Goal: Task Accomplishment & Management: Complete application form

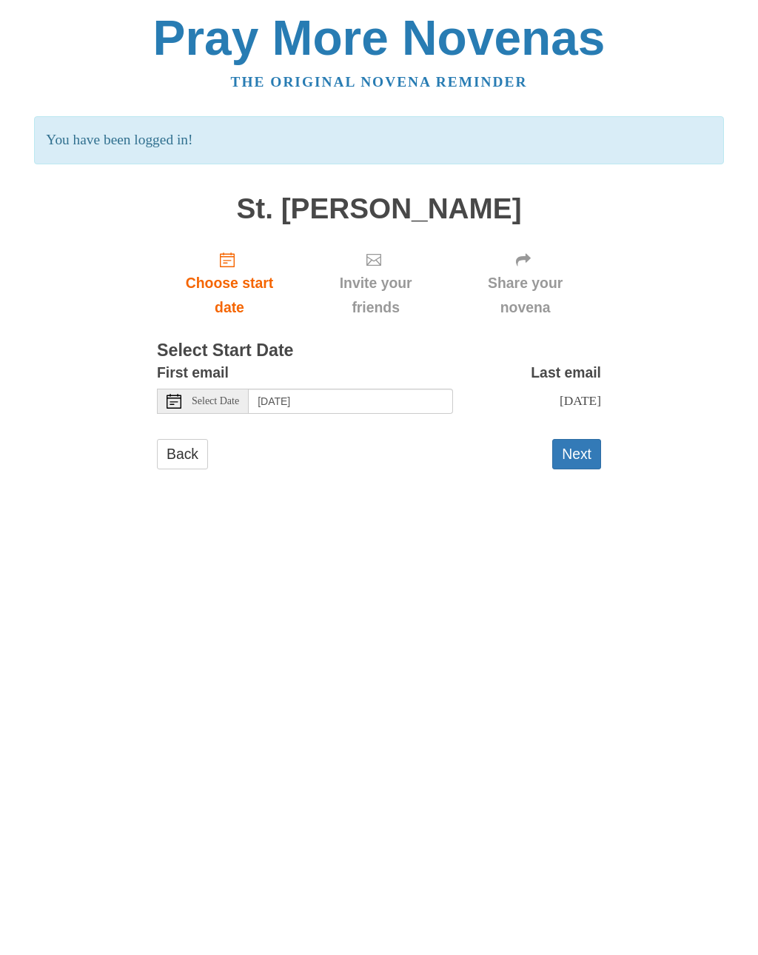
click at [574, 444] on button "Next" at bounding box center [577, 454] width 49 height 30
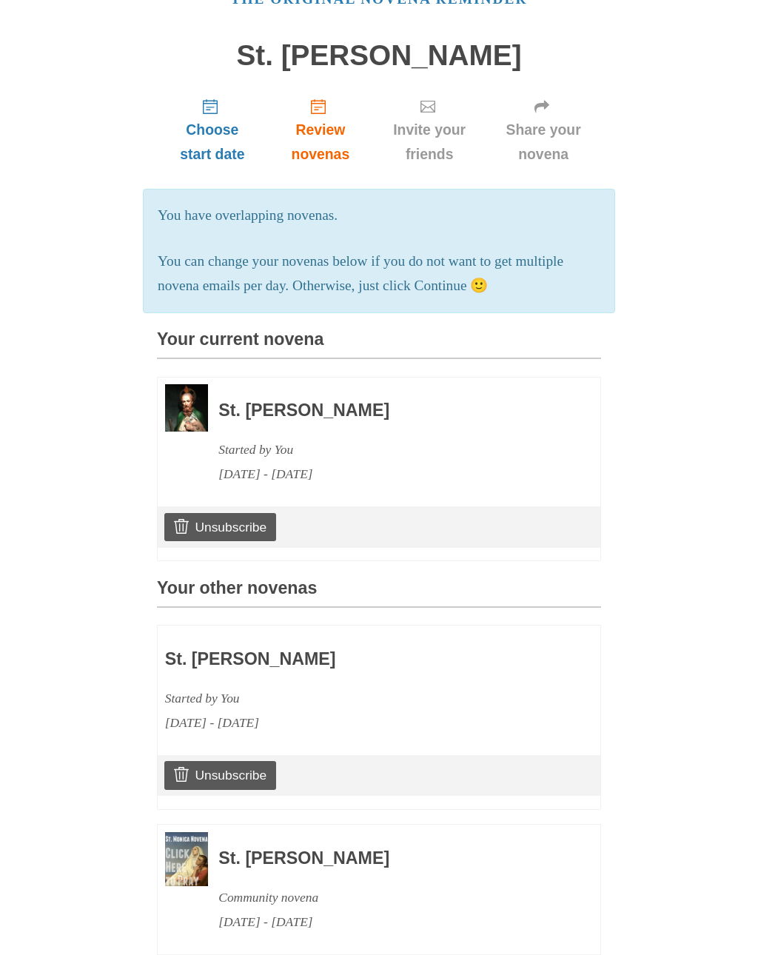
scroll to position [190, 0]
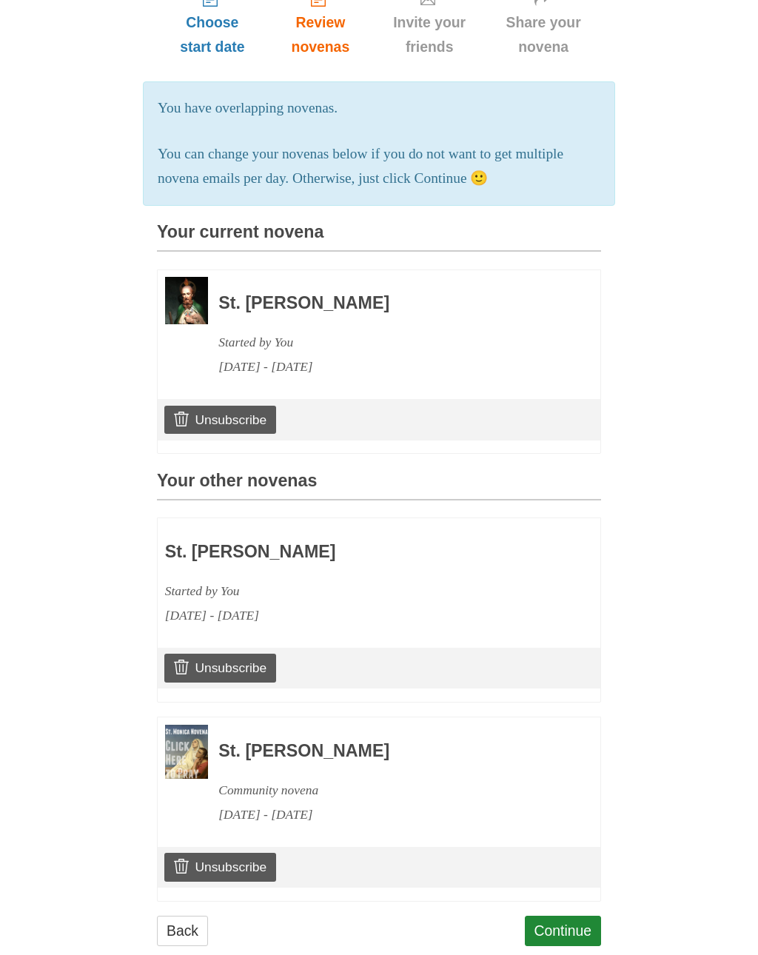
click at [187, 921] on link "Back" at bounding box center [182, 931] width 51 height 30
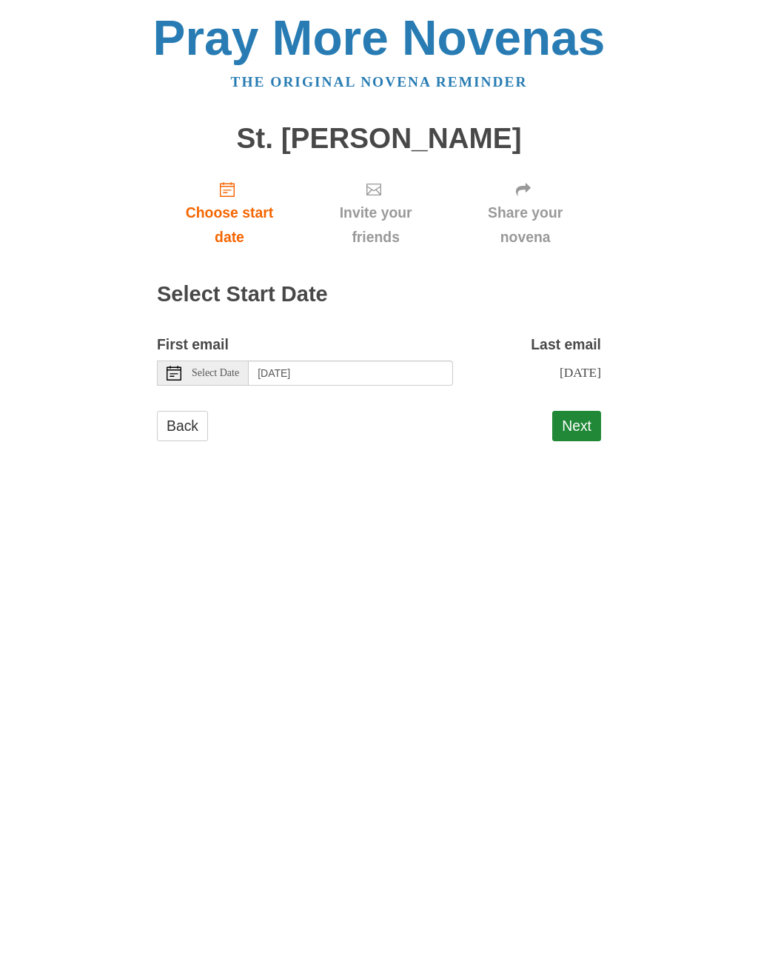
click at [183, 421] on link "Back" at bounding box center [182, 426] width 51 height 30
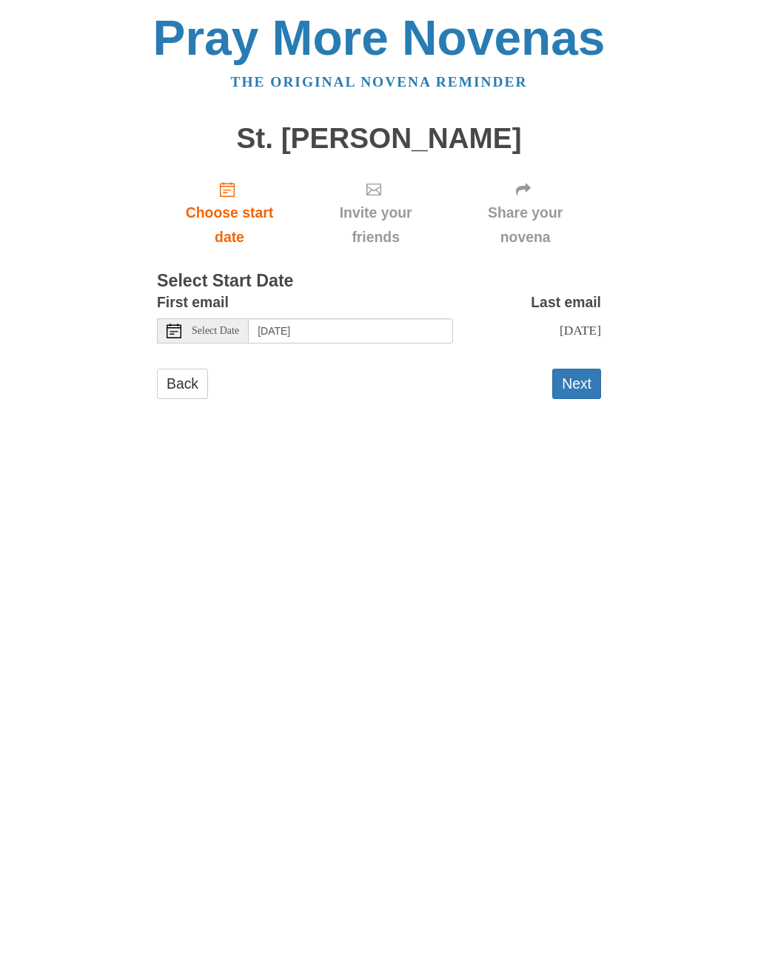
click at [581, 376] on button "Next" at bounding box center [577, 384] width 49 height 30
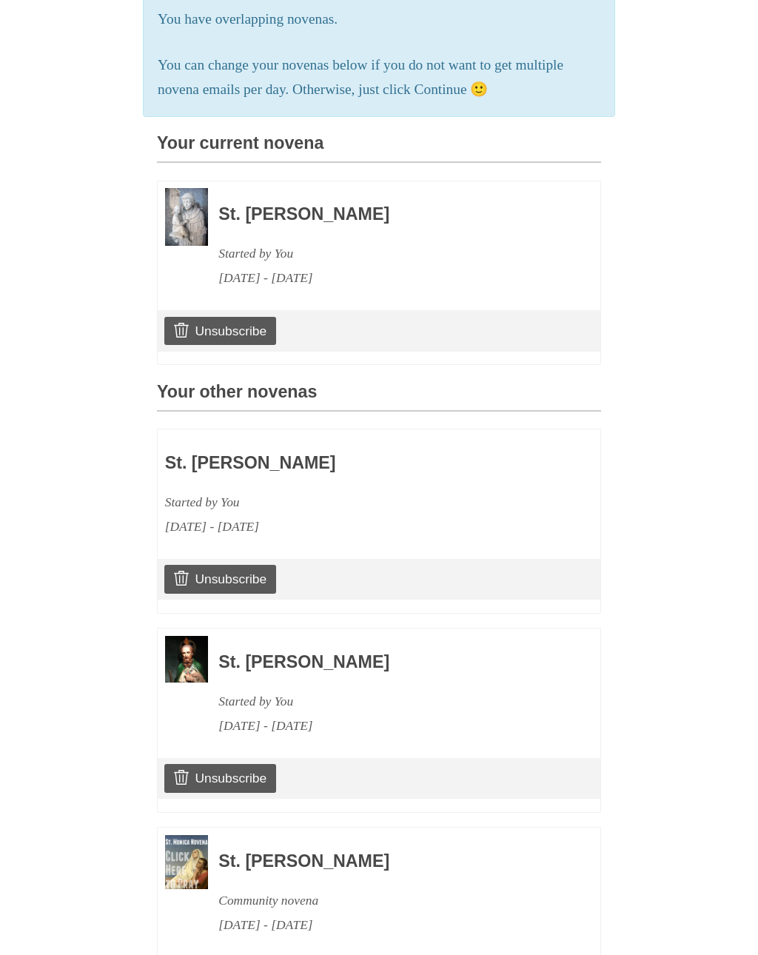
scroll to position [388, 0]
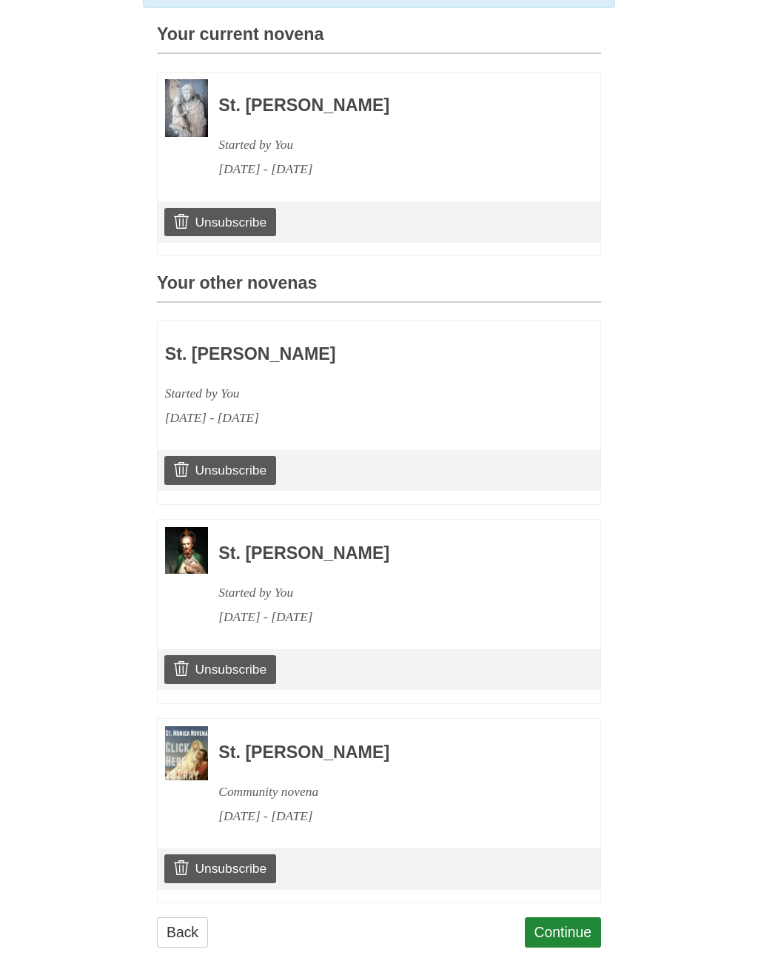
click at [176, 918] on link "Back" at bounding box center [182, 933] width 51 height 30
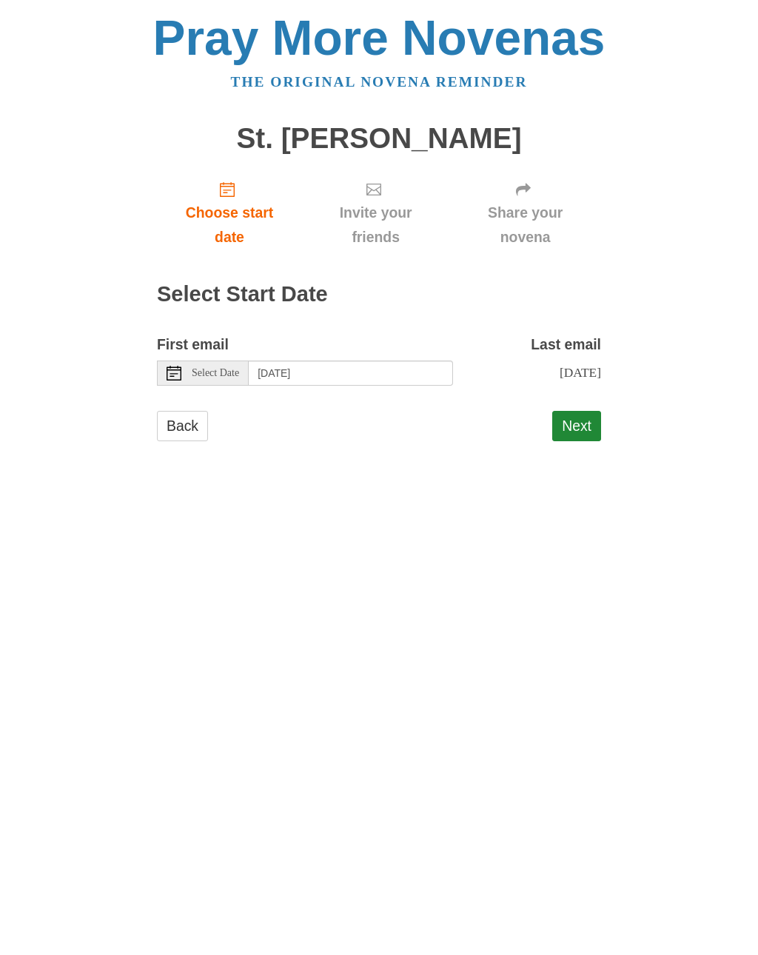
click at [178, 422] on link "Back" at bounding box center [182, 426] width 51 height 30
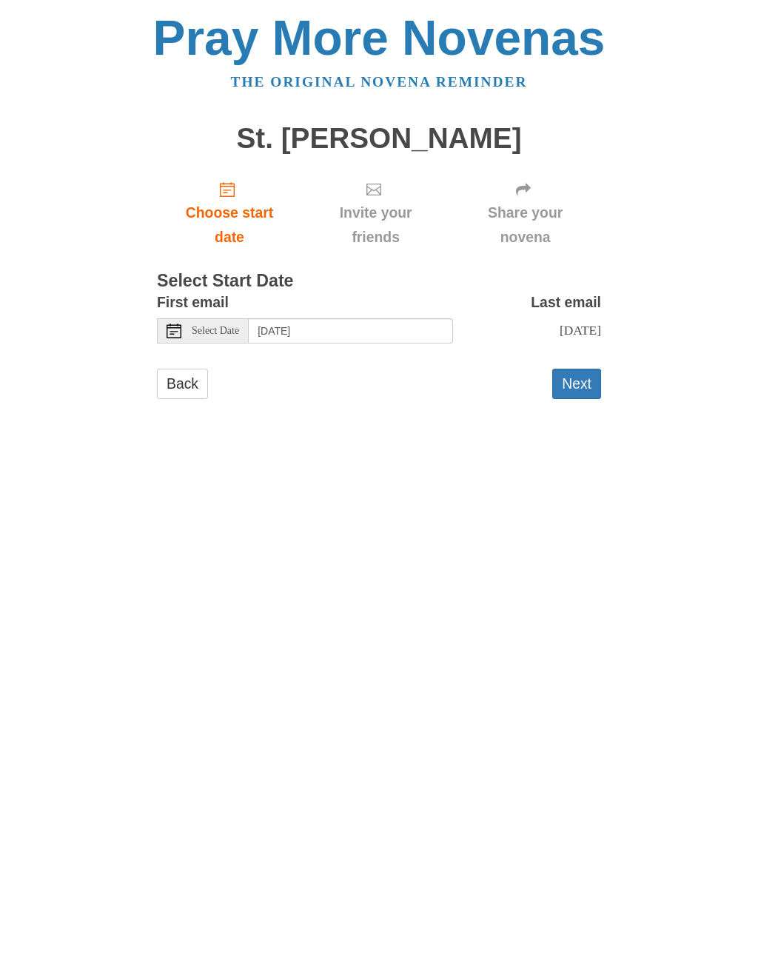
click at [575, 376] on button "Next" at bounding box center [577, 384] width 49 height 30
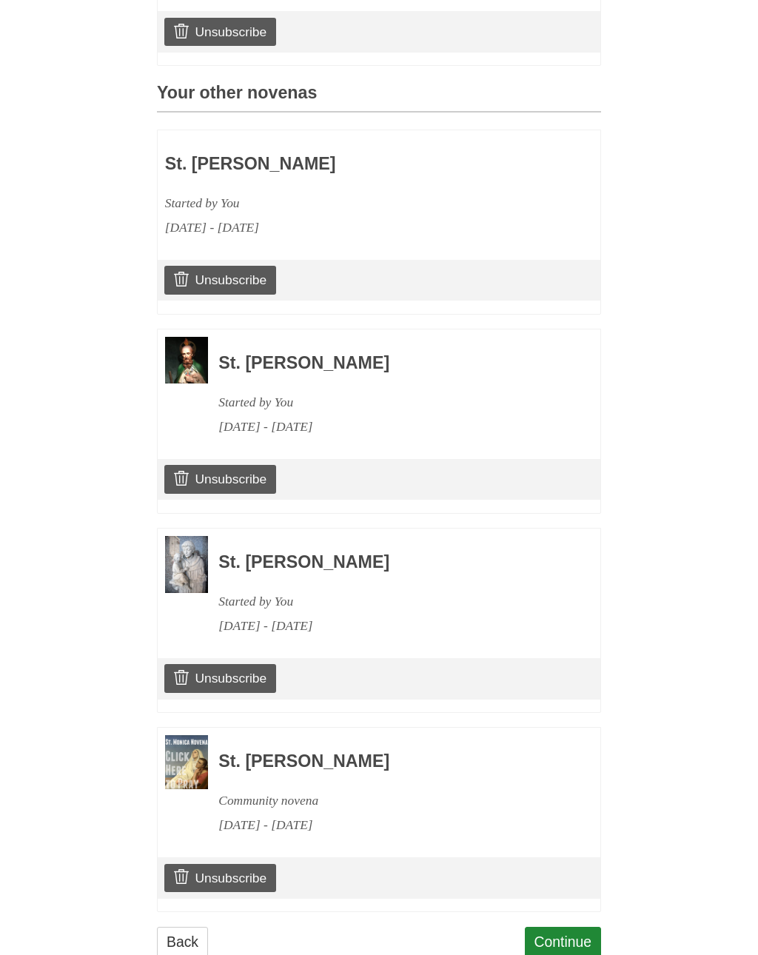
scroll to position [585, 0]
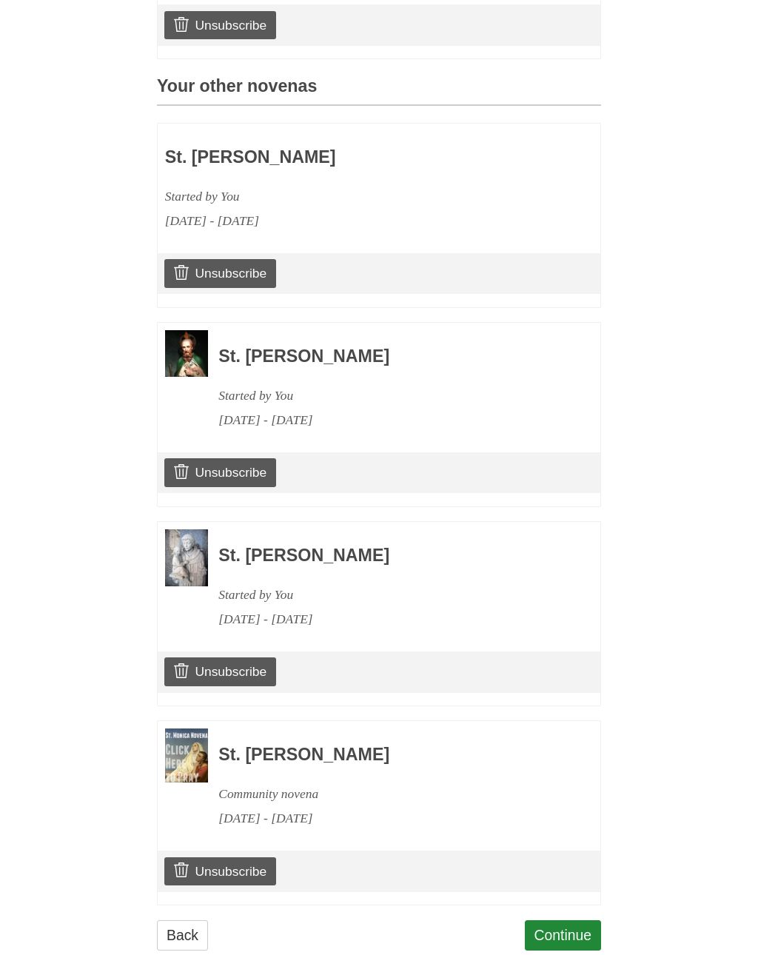
click at [190, 921] on link "Back" at bounding box center [182, 936] width 51 height 30
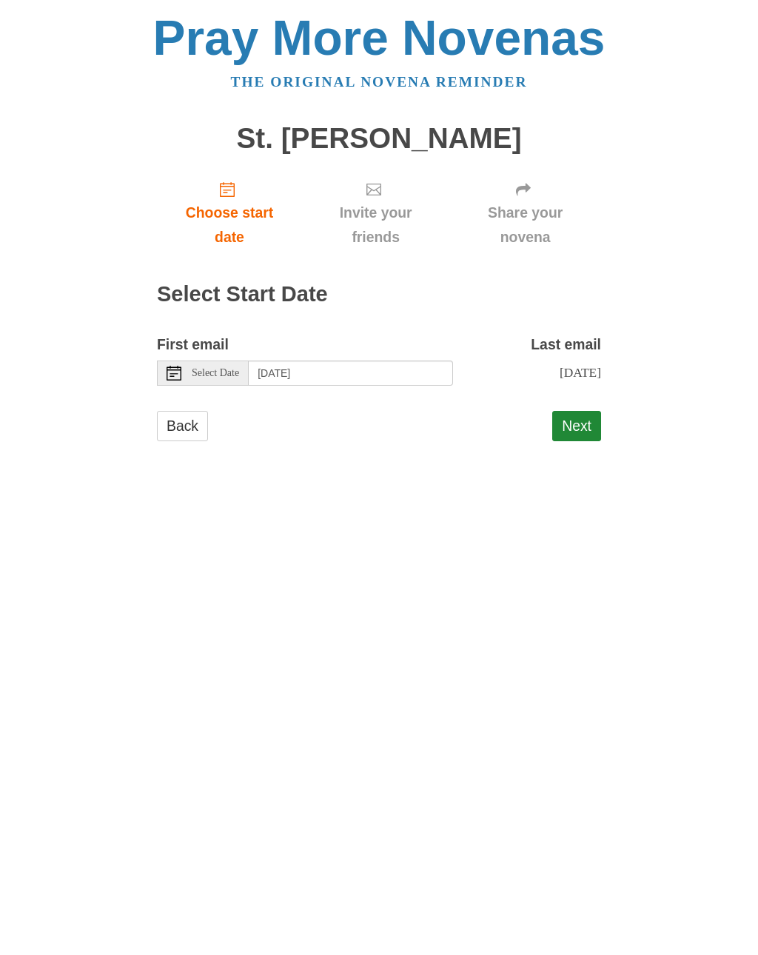
click at [190, 415] on link "Back" at bounding box center [182, 426] width 51 height 30
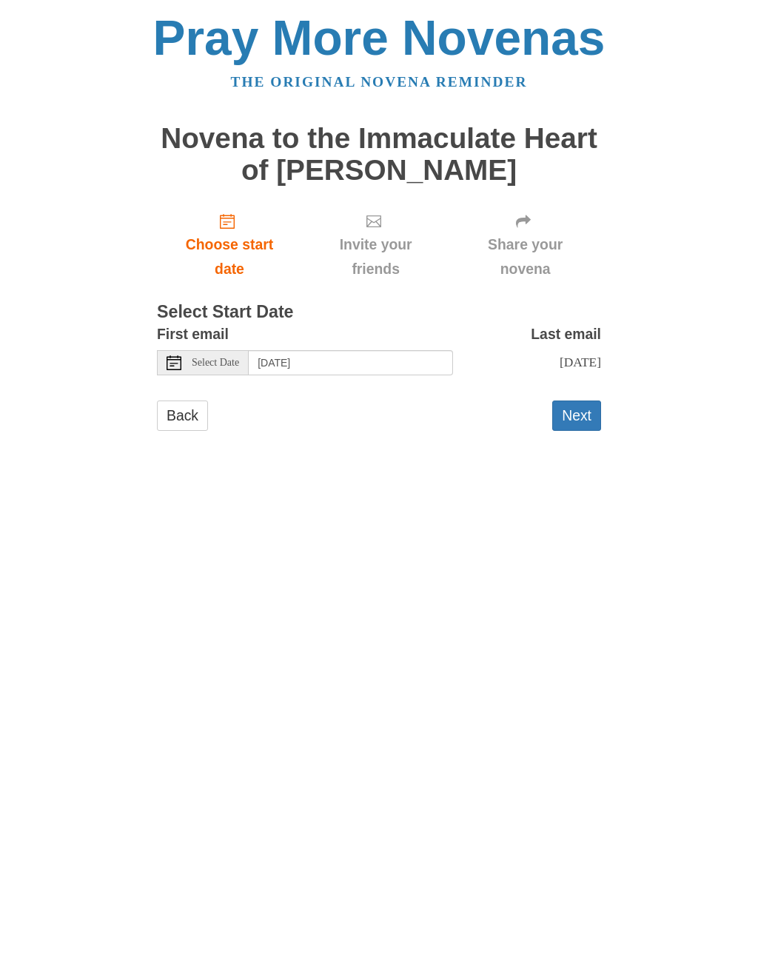
click at [582, 408] on button "Next" at bounding box center [577, 416] width 49 height 30
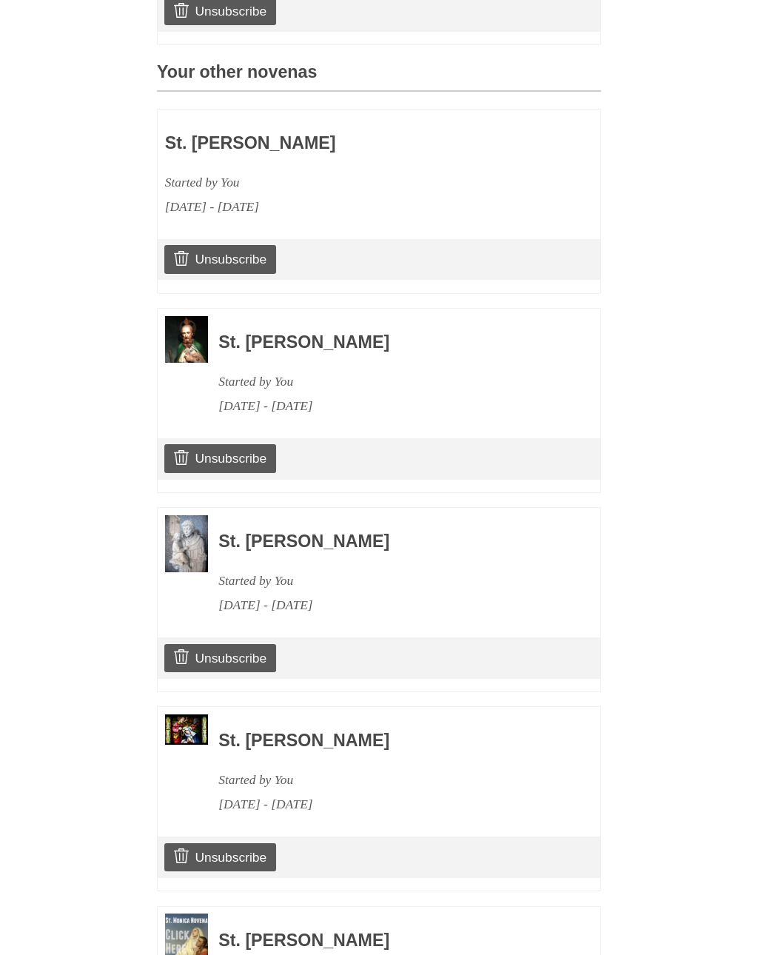
scroll to position [813, 0]
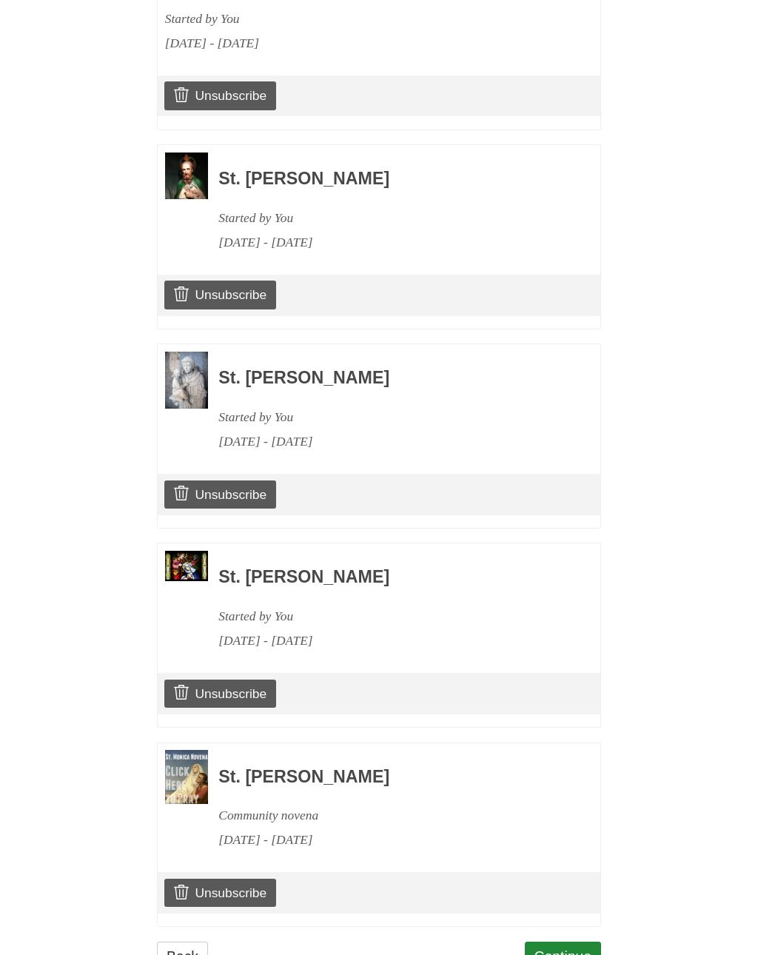
click at [183, 942] on link "Back" at bounding box center [182, 957] width 51 height 30
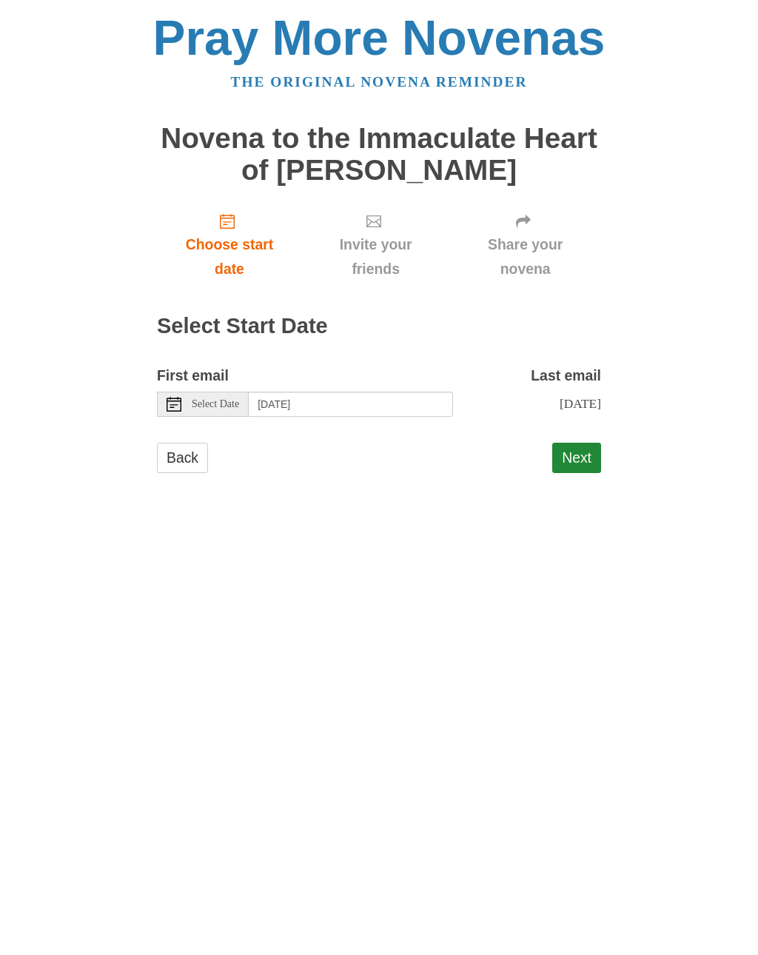
click at [179, 454] on link "Back" at bounding box center [182, 458] width 51 height 30
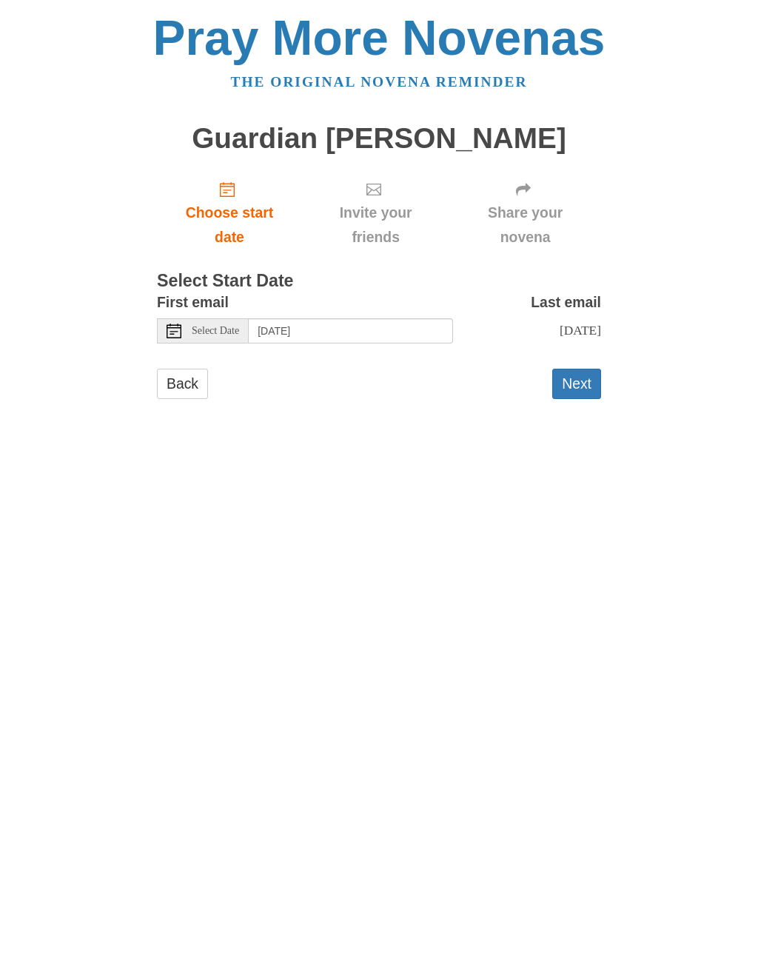
click at [581, 381] on button "Next" at bounding box center [577, 384] width 49 height 30
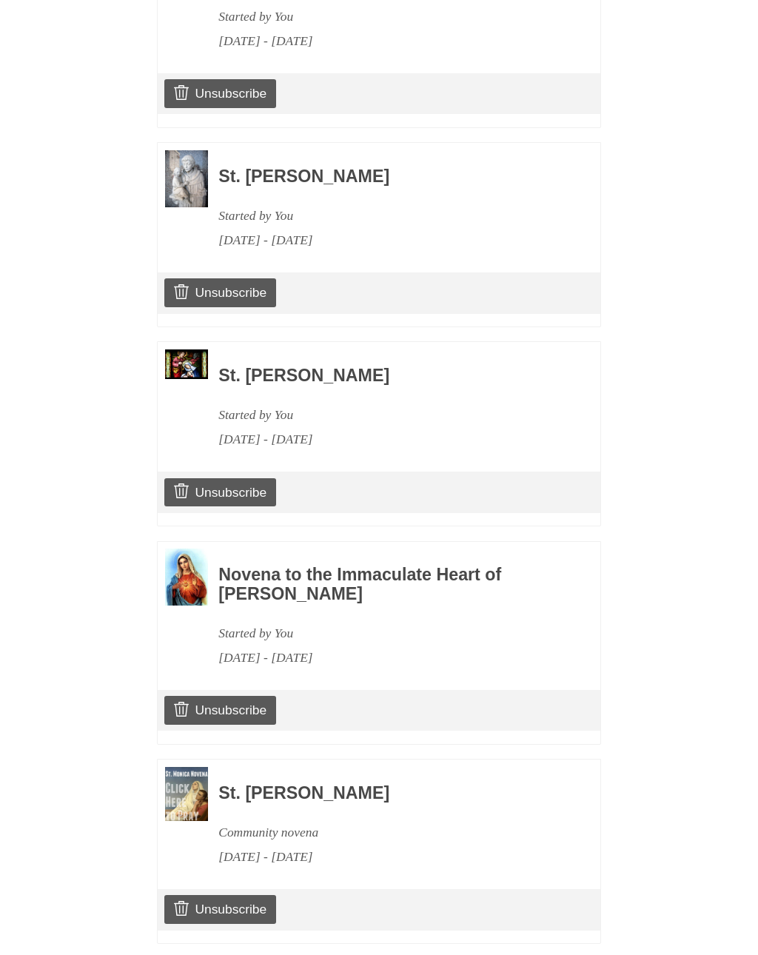
scroll to position [980, 0]
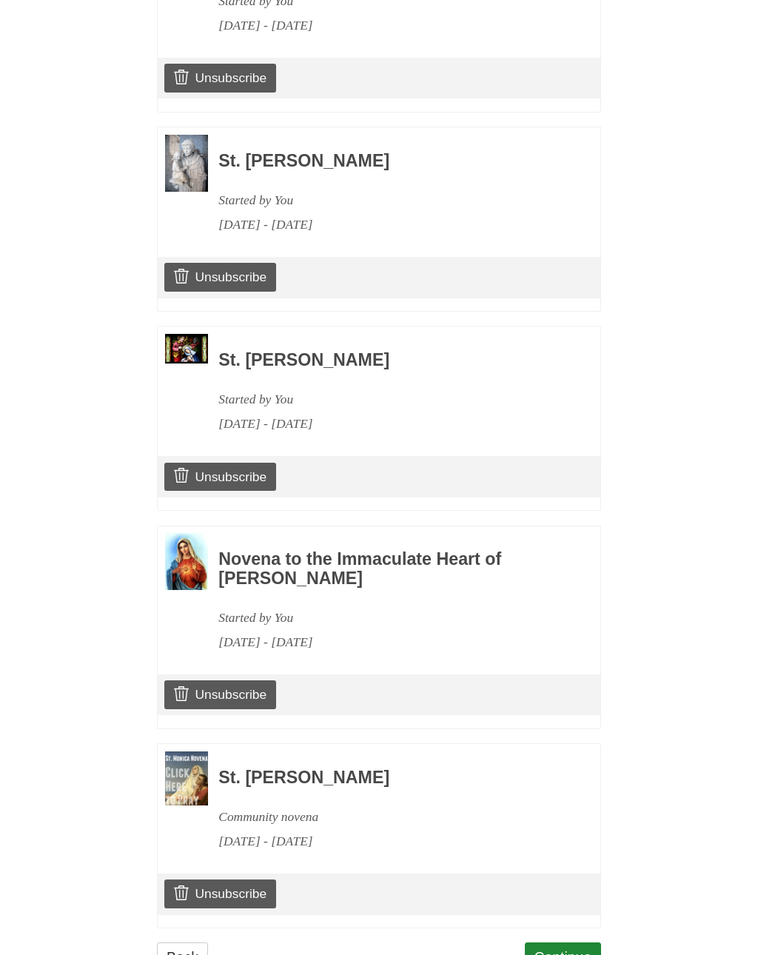
click at [181, 943] on link "Back" at bounding box center [182, 958] width 51 height 30
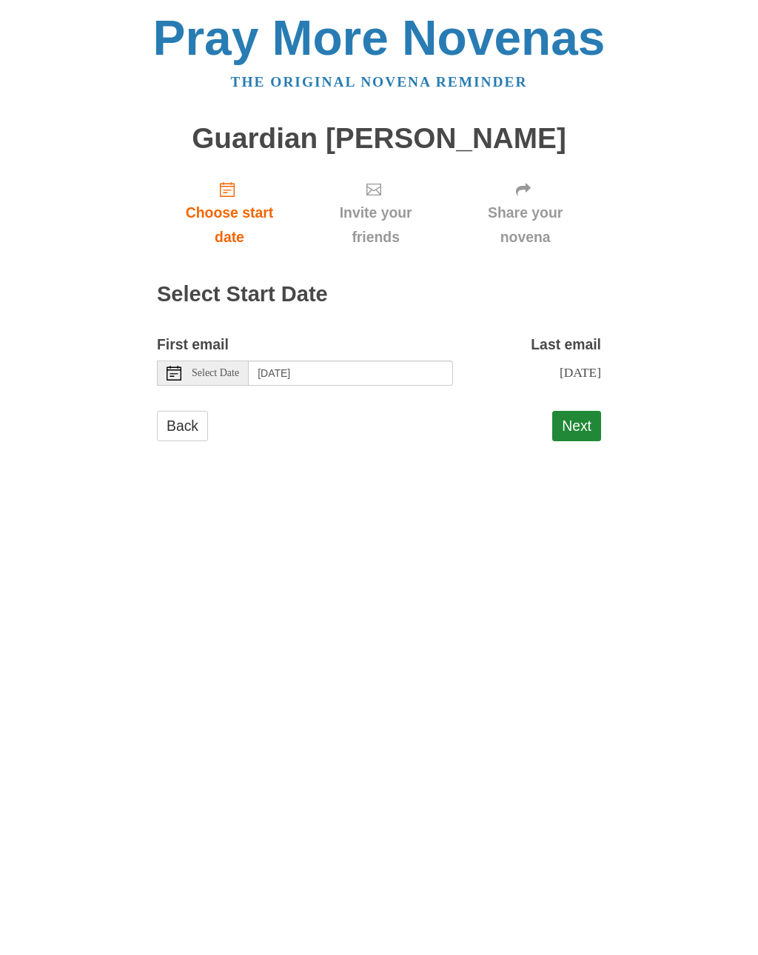
click at [179, 417] on link "Back" at bounding box center [182, 426] width 51 height 30
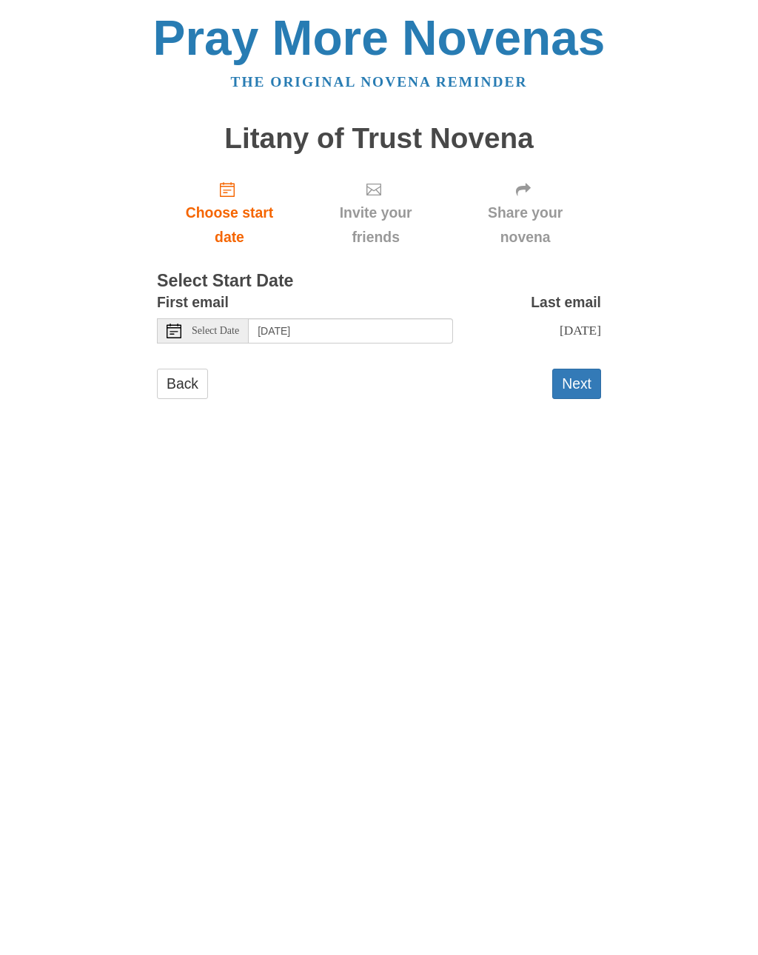
click at [580, 379] on button "Next" at bounding box center [577, 384] width 49 height 30
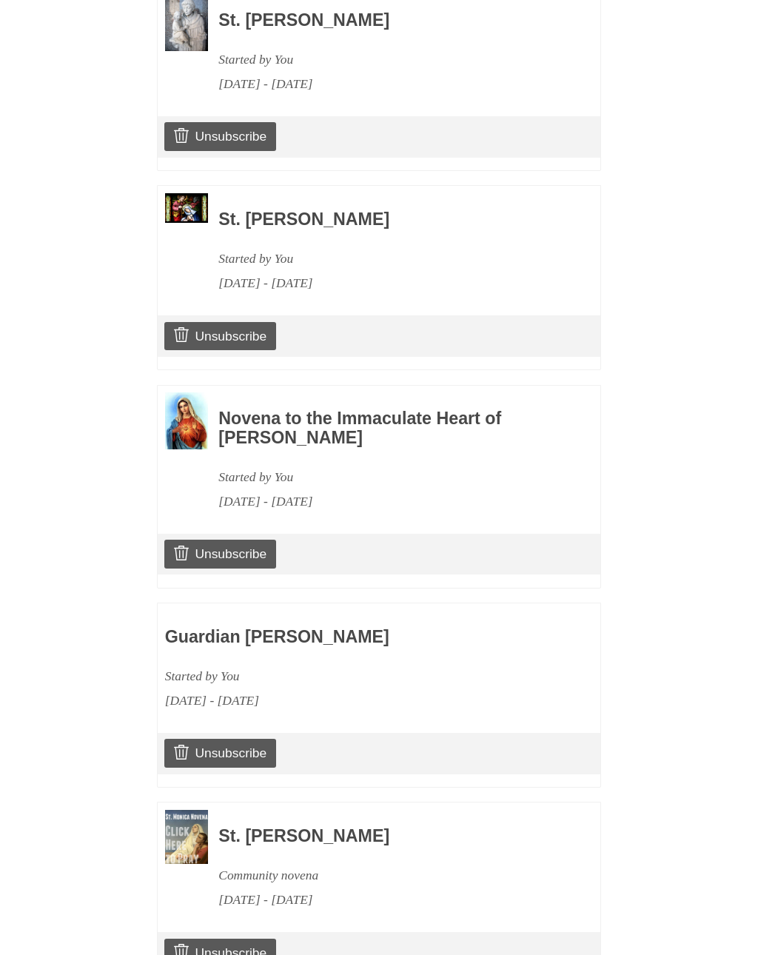
scroll to position [1177, 0]
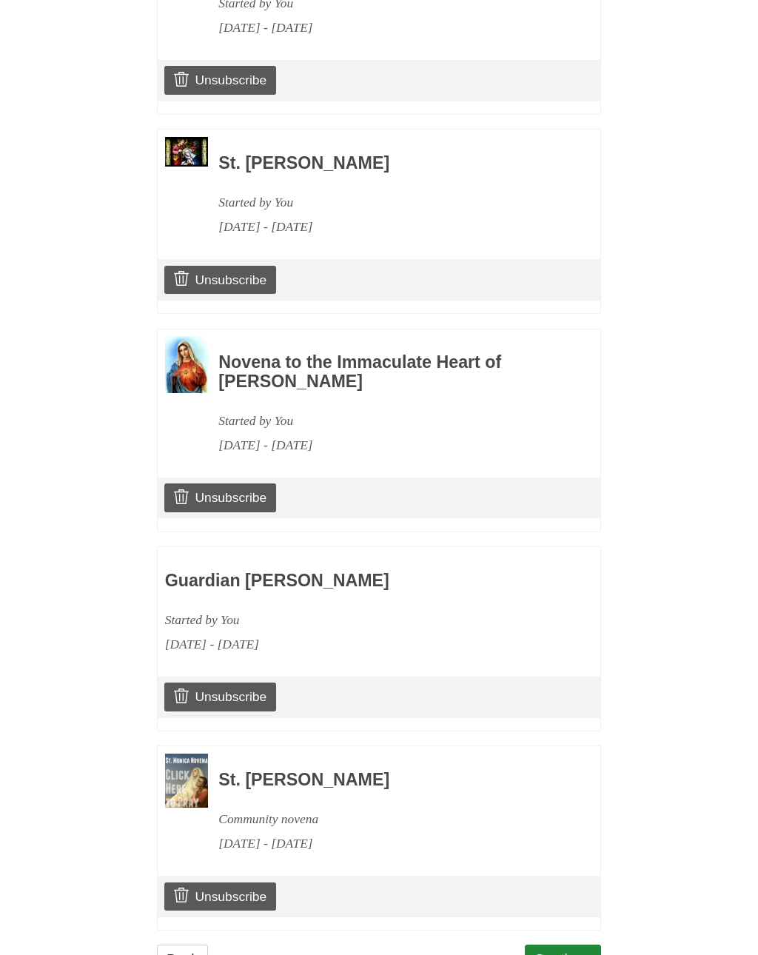
click at [185, 945] on link "Back" at bounding box center [182, 960] width 51 height 30
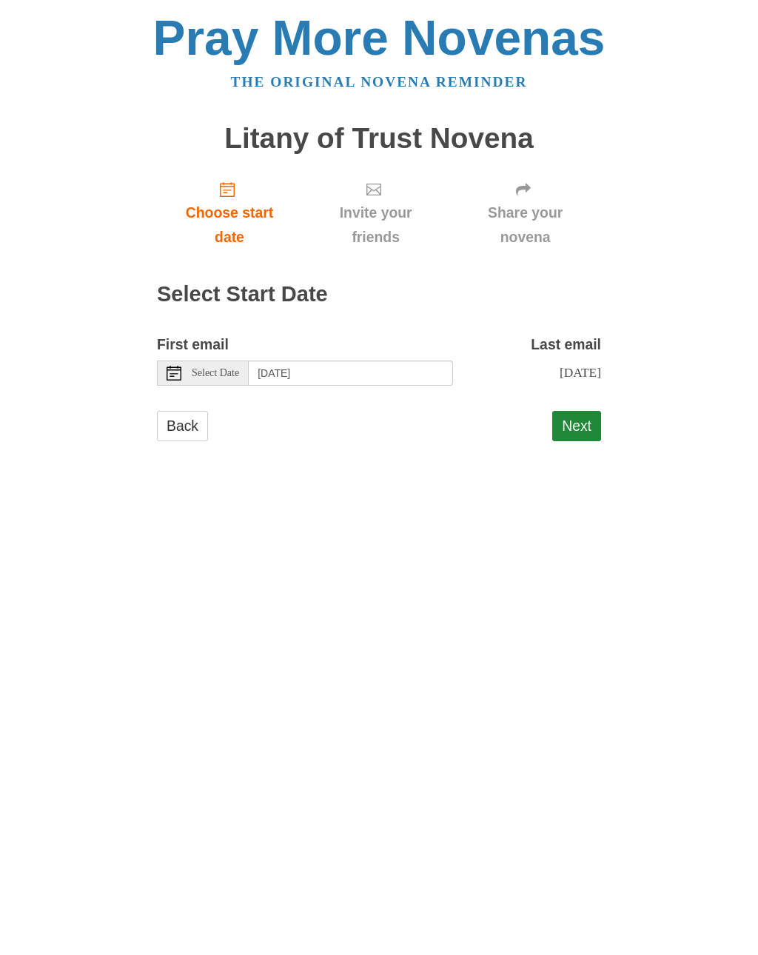
click at [179, 424] on link "Back" at bounding box center [182, 426] width 51 height 30
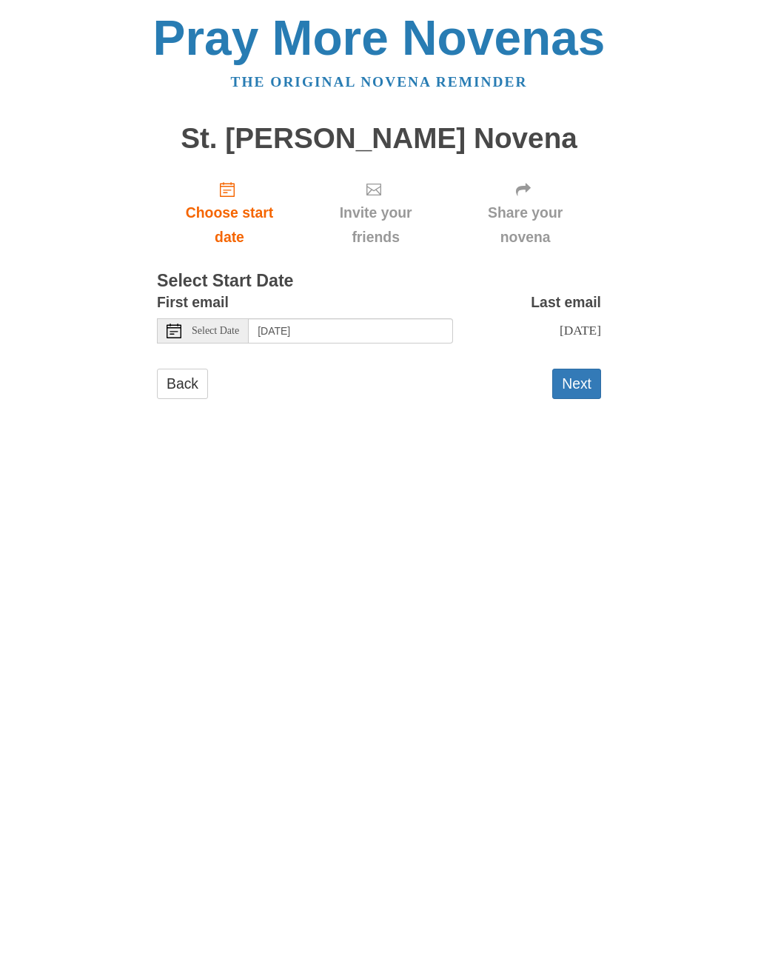
click at [583, 373] on button "Next" at bounding box center [577, 384] width 49 height 30
